Goal: Navigation & Orientation: Find specific page/section

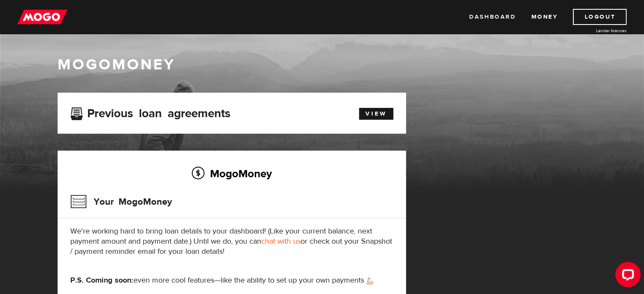
click at [504, 13] on link "Dashboard" at bounding box center [492, 17] width 47 height 16
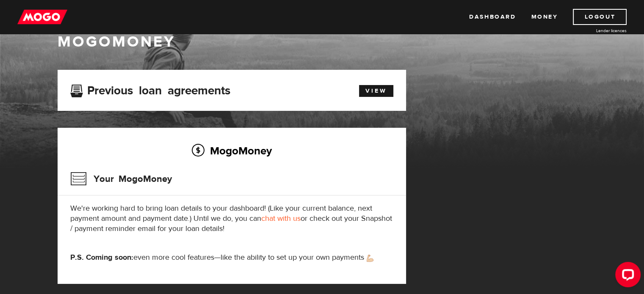
scroll to position [42, 0]
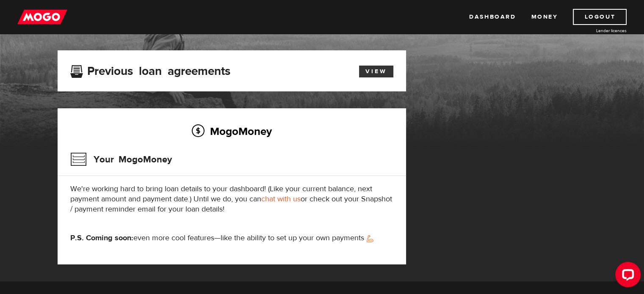
click at [382, 70] on link "View" at bounding box center [376, 72] width 34 height 12
click at [205, 130] on h2 "MogoMoney" at bounding box center [231, 131] width 323 height 18
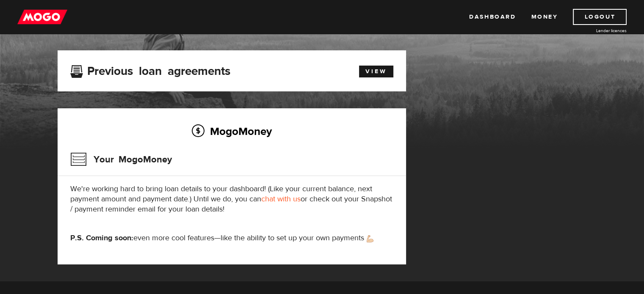
click at [123, 158] on h3 "Your MogoMoney" at bounding box center [121, 160] width 102 height 22
click at [134, 155] on h3 "Your MogoMoney" at bounding box center [121, 160] width 102 height 22
click at [374, 71] on link "View" at bounding box center [376, 72] width 34 height 12
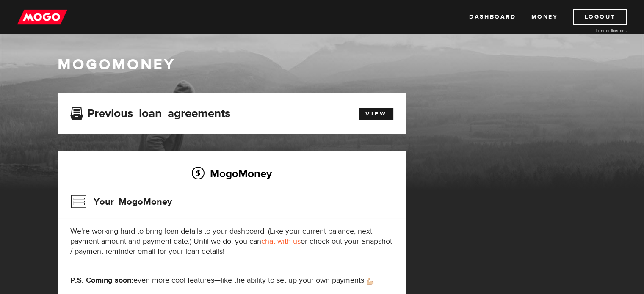
click at [200, 169] on h2 "MogoMoney" at bounding box center [231, 174] width 323 height 18
click at [140, 64] on h1 "MogoMoney" at bounding box center [322, 65] width 529 height 18
click at [543, 15] on link "Money" at bounding box center [544, 17] width 27 height 16
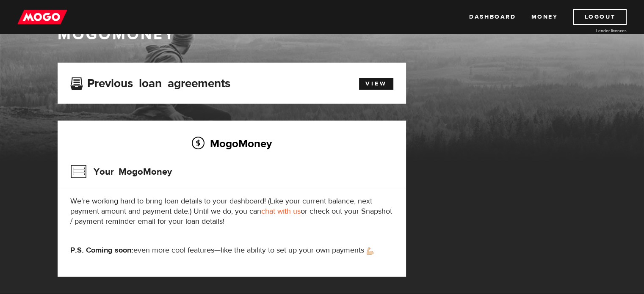
scroll to position [85, 0]
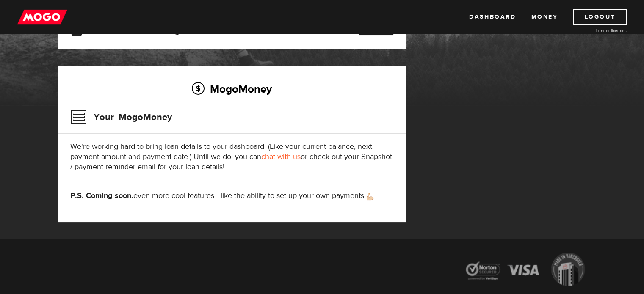
click at [74, 119] on h3 "Your MogoMoney" at bounding box center [121, 117] width 102 height 22
click at [108, 118] on h3 "Your MogoMoney" at bounding box center [121, 117] width 102 height 22
click at [225, 92] on h2 "MogoMoney" at bounding box center [231, 89] width 323 height 18
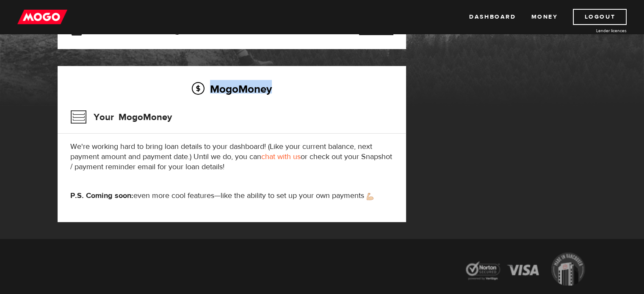
click at [225, 92] on h2 "MogoMoney" at bounding box center [231, 89] width 323 height 18
click at [200, 89] on h2 "MogoMoney" at bounding box center [231, 89] width 323 height 18
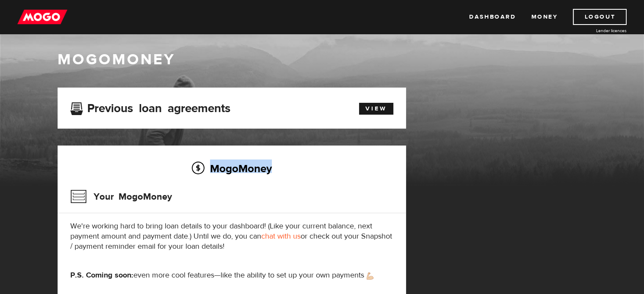
scroll to position [0, 0]
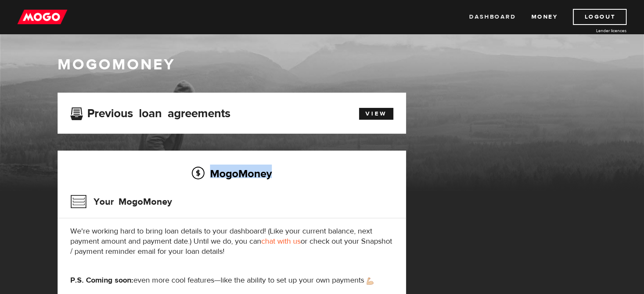
click at [488, 14] on link "Dashboard" at bounding box center [492, 17] width 47 height 16
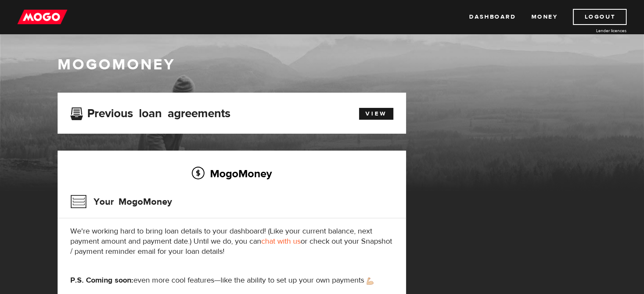
scroll to position [42, 0]
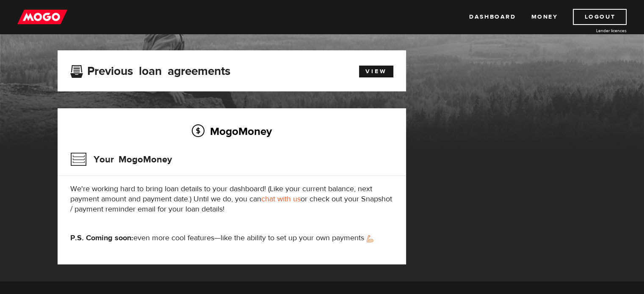
click at [539, 69] on div "MogoMoney Your MogoMoney application Expired Your MogoMoney credit decision has…" at bounding box center [322, 165] width 542 height 231
click at [609, 12] on link "Logout" at bounding box center [600, 17] width 54 height 16
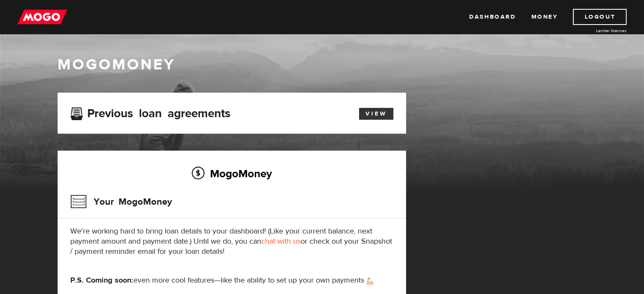
click at [376, 116] on link "View" at bounding box center [376, 114] width 34 height 12
click at [374, 116] on link "View" at bounding box center [376, 114] width 34 height 12
